Goal: Task Accomplishment & Management: Use online tool/utility

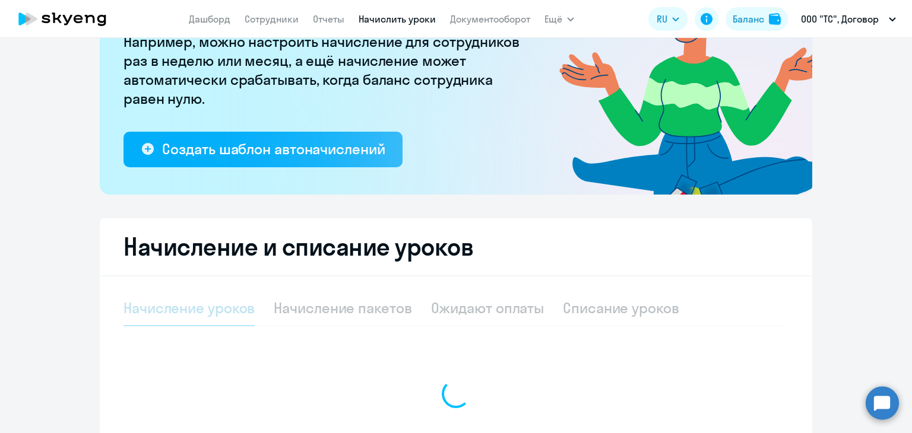
scroll to position [237, 0]
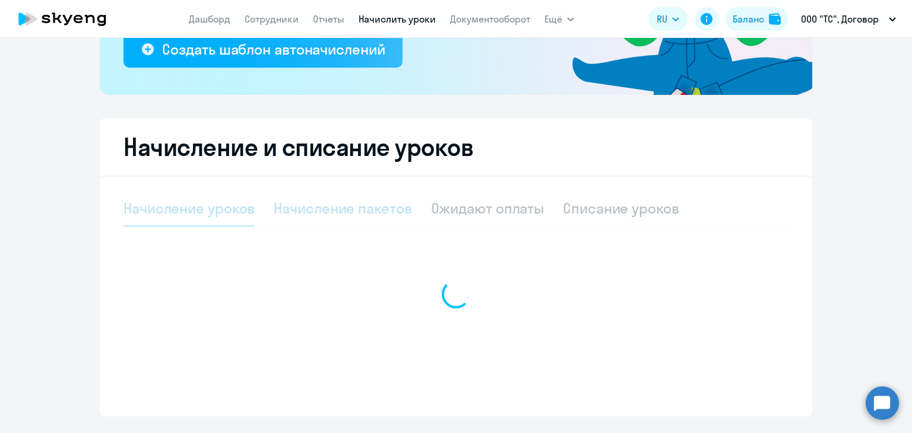
select select "10"
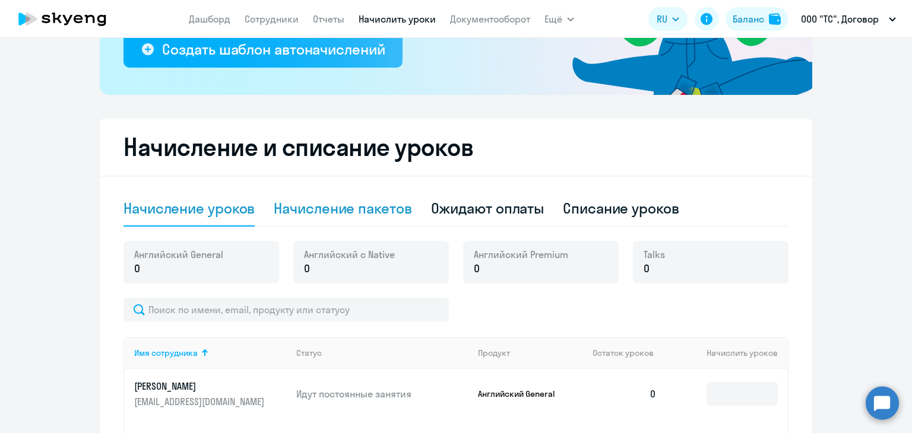
click at [323, 217] on div "Начисление пакетов" at bounding box center [343, 208] width 138 height 19
select select "10"
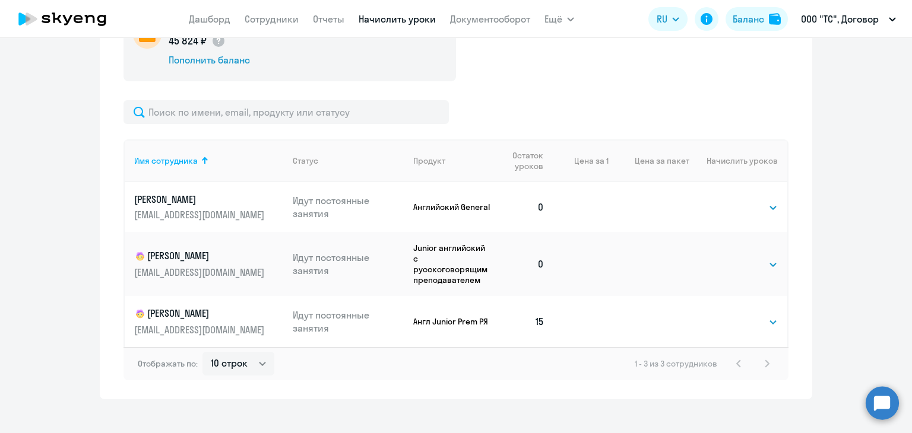
scroll to position [475, 0]
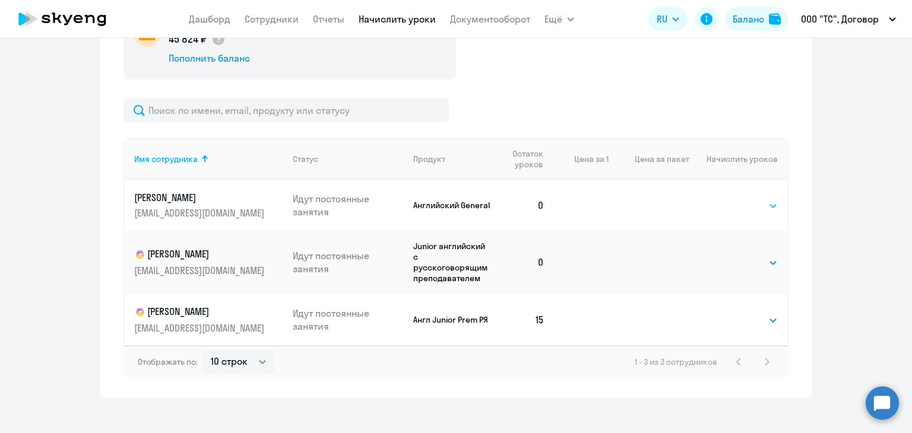
click at [751, 202] on select "Выбрать 4 8 16 32 64 96 128" at bounding box center [753, 206] width 49 height 14
select select "32"
click at [729, 199] on select "Выбрать 4 8 16 32 64 96 128" at bounding box center [753, 206] width 49 height 14
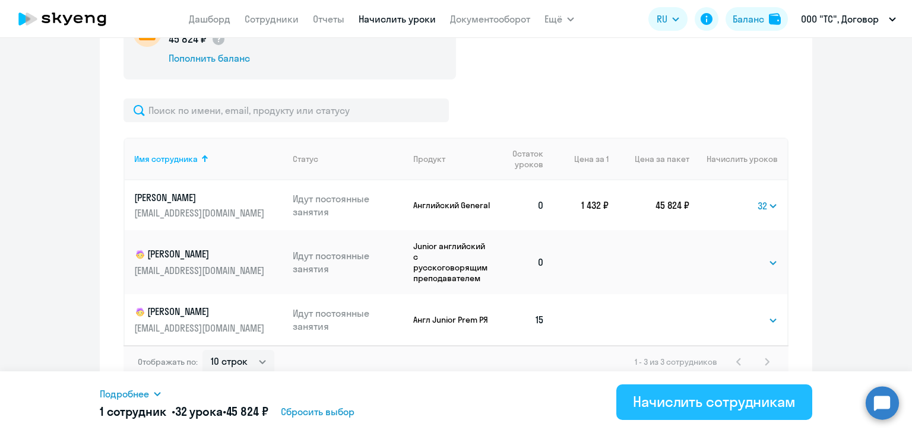
click at [690, 404] on div "Начислить сотрудникам" at bounding box center [714, 401] width 163 height 19
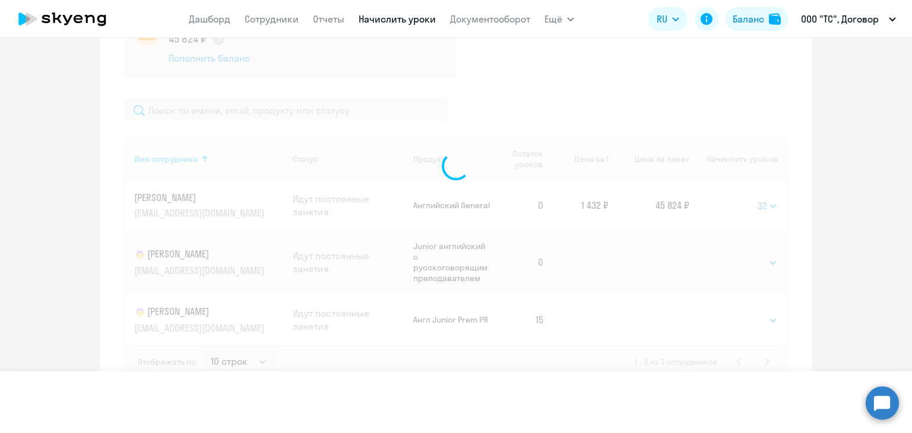
select select
